Goal: Communication & Community: Answer question/provide support

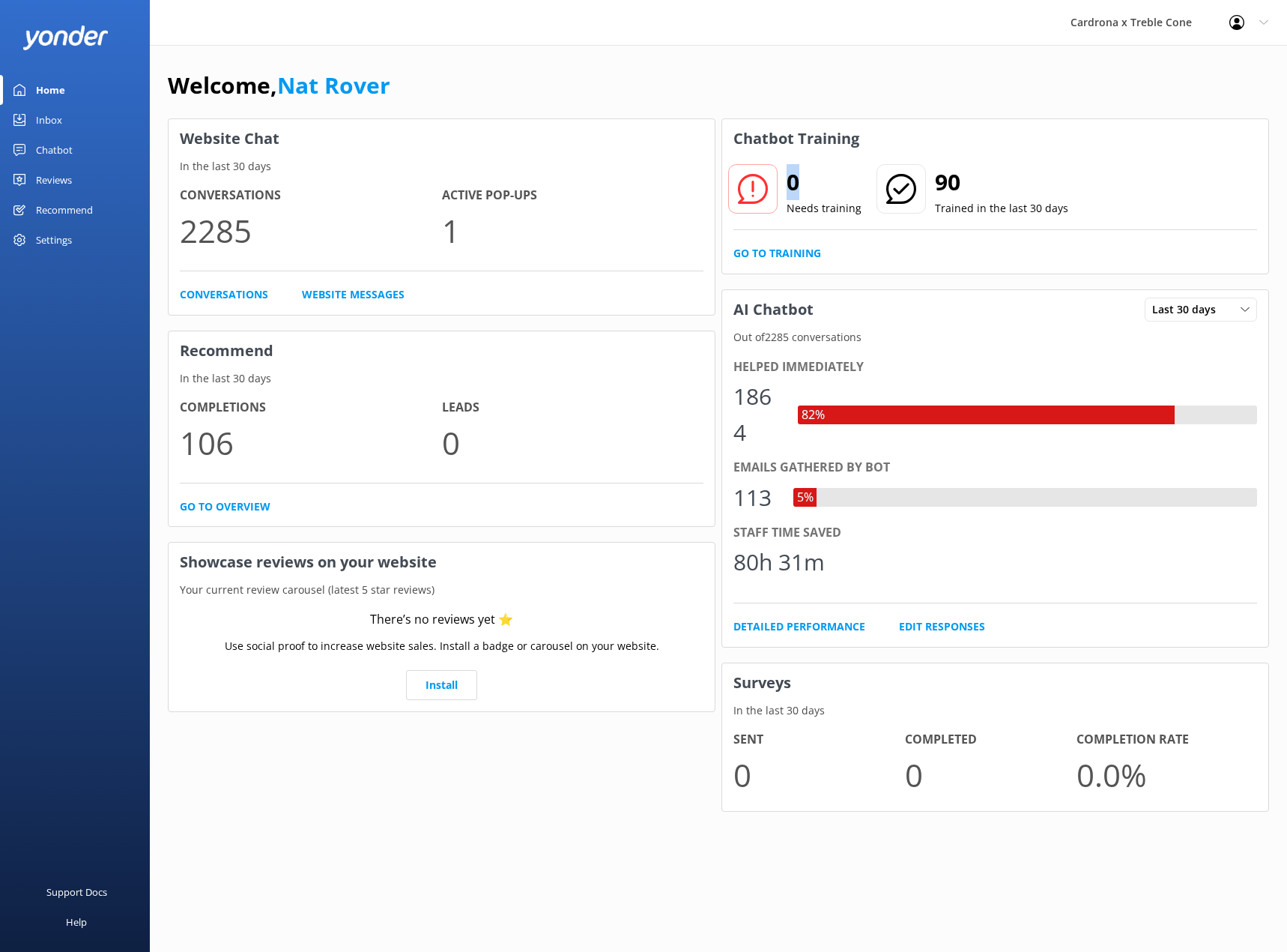
drag, startPoint x: 791, startPoint y: 182, endPoint x: 842, endPoint y: 183, distance: 51.0
click at [842, 183] on h2 "0" at bounding box center [824, 181] width 75 height 36
drag, startPoint x: 788, startPoint y: 185, endPoint x: 837, endPoint y: 191, distance: 49.4
click at [837, 191] on h2 "279" at bounding box center [824, 181] width 75 height 36
click at [793, 255] on link "Go to Training" at bounding box center [777, 253] width 88 height 17
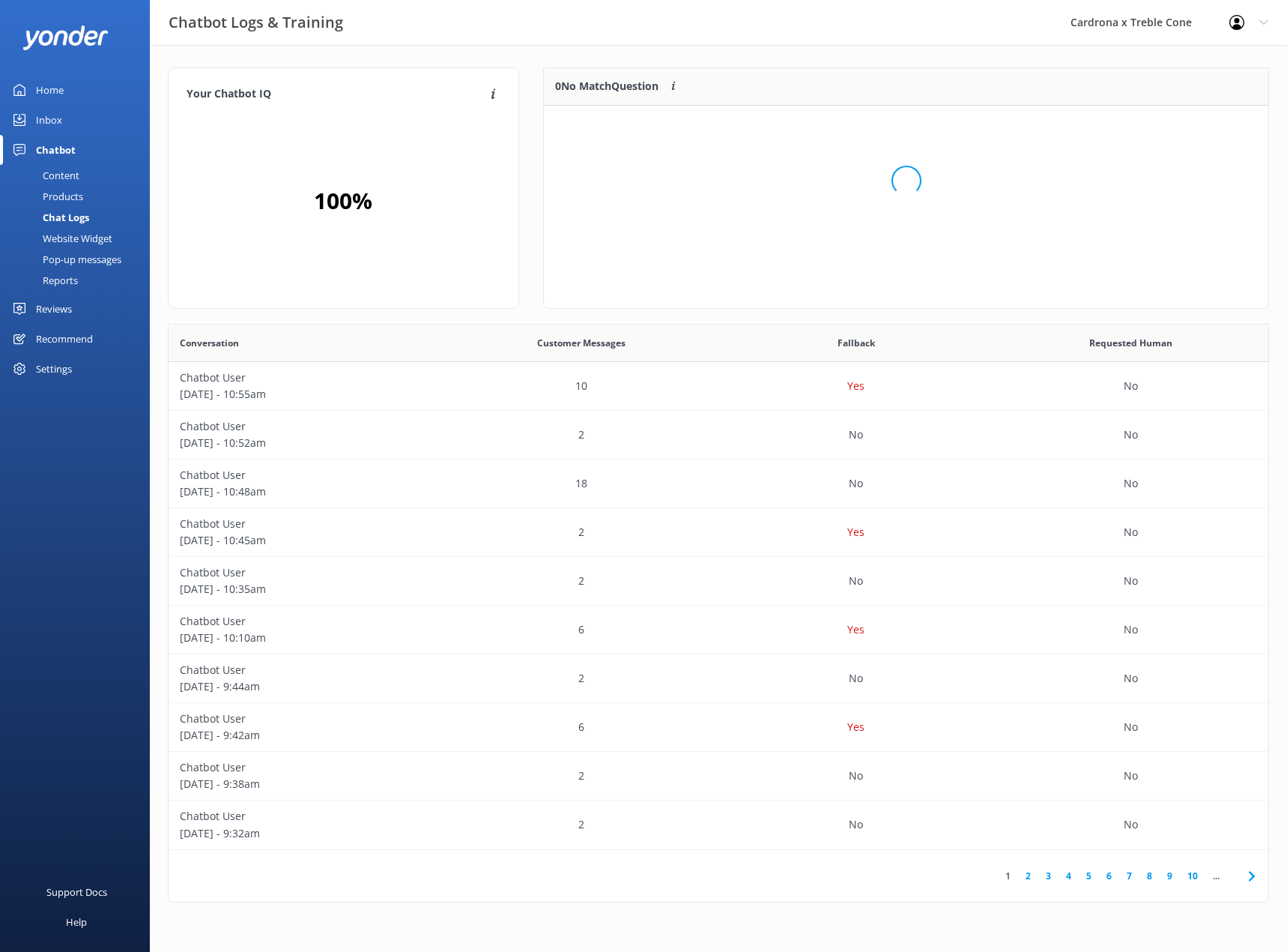
scroll to position [177, 714]
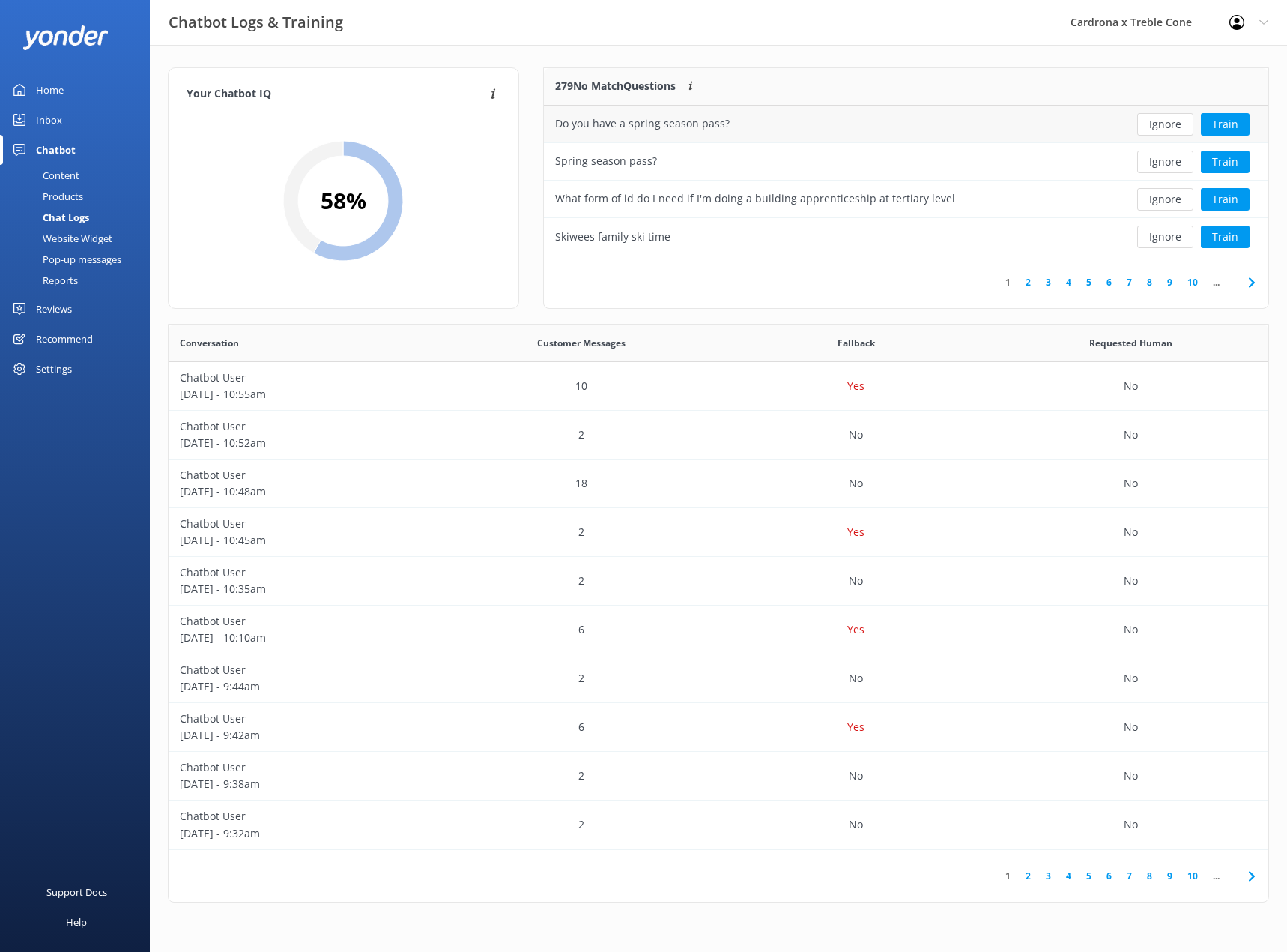
click at [608, 122] on div "Do you have a spring season pass?" at bounding box center [642, 123] width 175 height 17
click at [1222, 124] on button "Train" at bounding box center [1225, 124] width 49 height 22
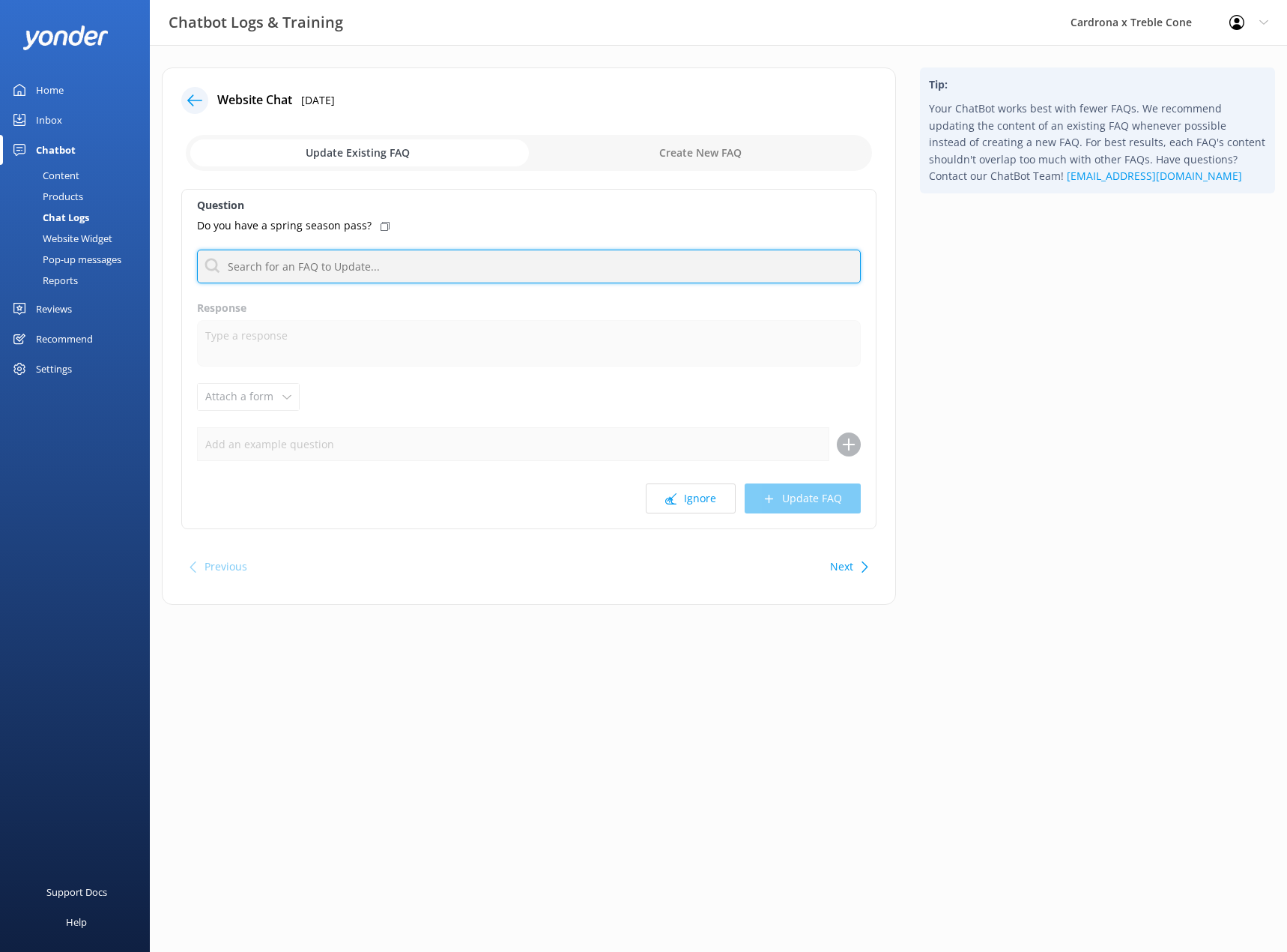
click at [445, 277] on input "text" at bounding box center [529, 266] width 664 height 34
type input "spring pass"
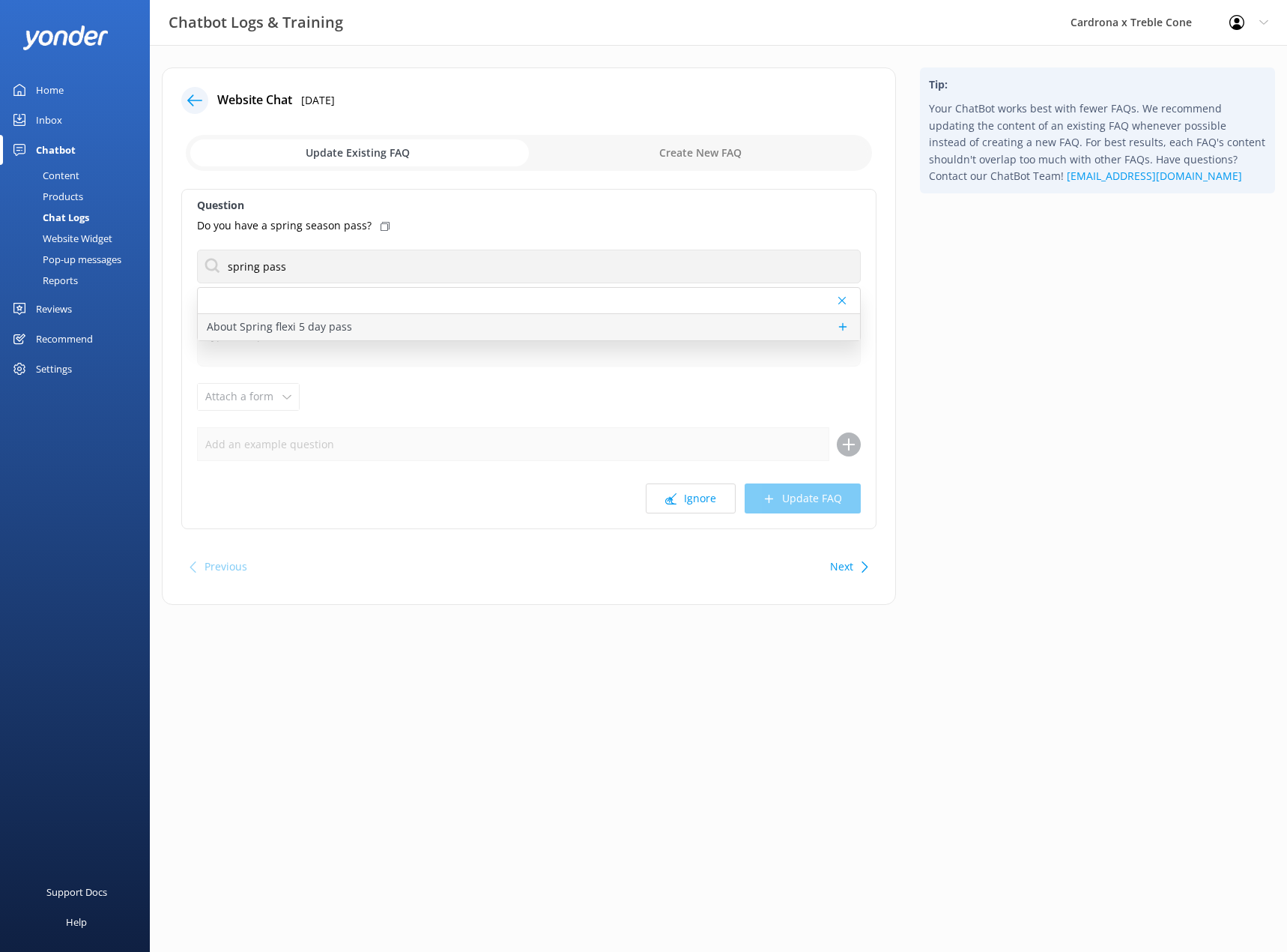
click at [394, 325] on div "About Spring flexi 5 day pass" at bounding box center [529, 327] width 662 height 26
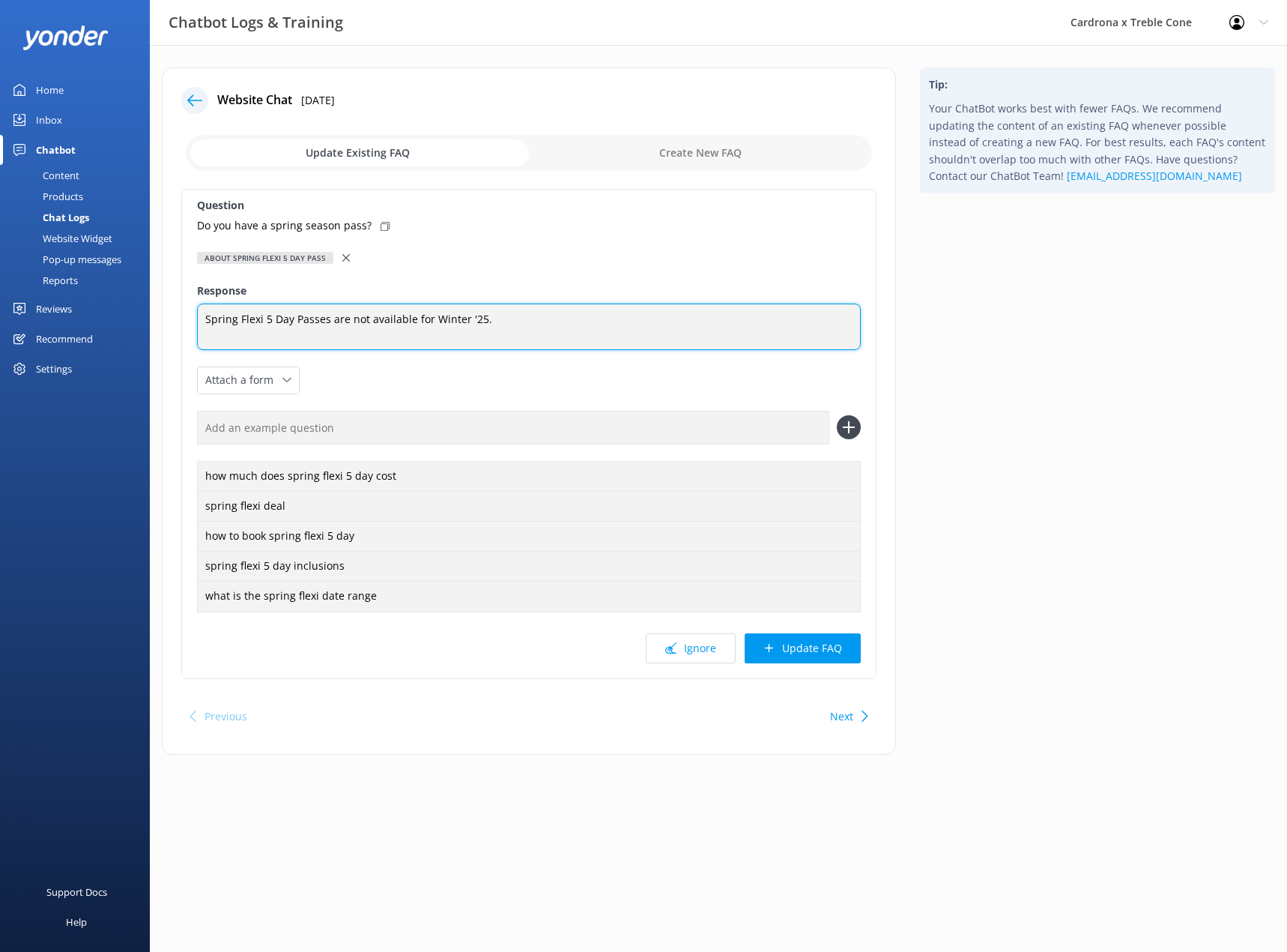
click at [618, 310] on textarea "Spring Flexi 5 Day Passes are not available for Winter '25." at bounding box center [529, 327] width 664 height 46
type textarea "Spring Flexi 5 Day Passes are not available for Winter '25 at this moment in ti…"
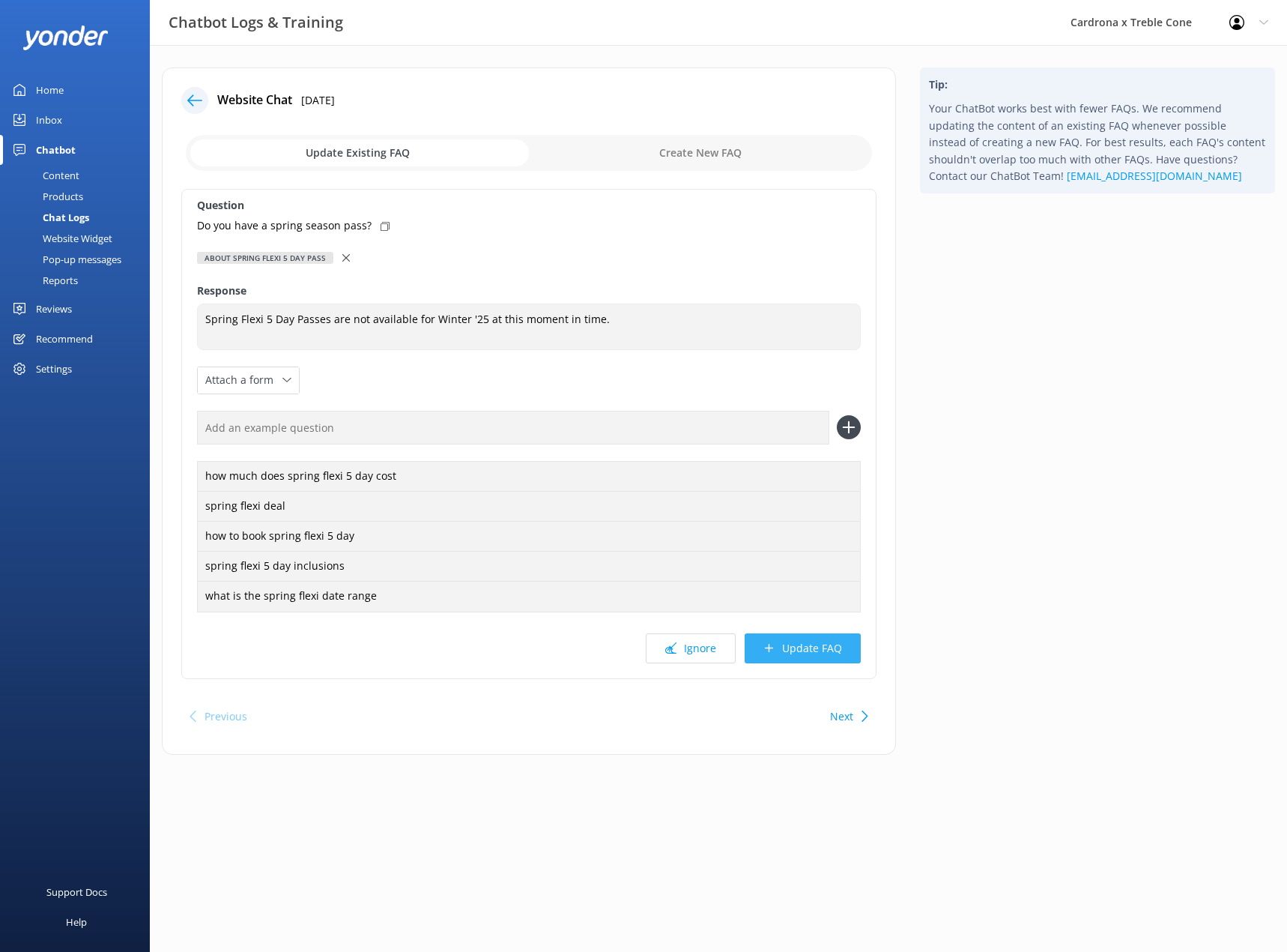
click at [801, 655] on button "Update FAQ" at bounding box center [803, 648] width 116 height 30
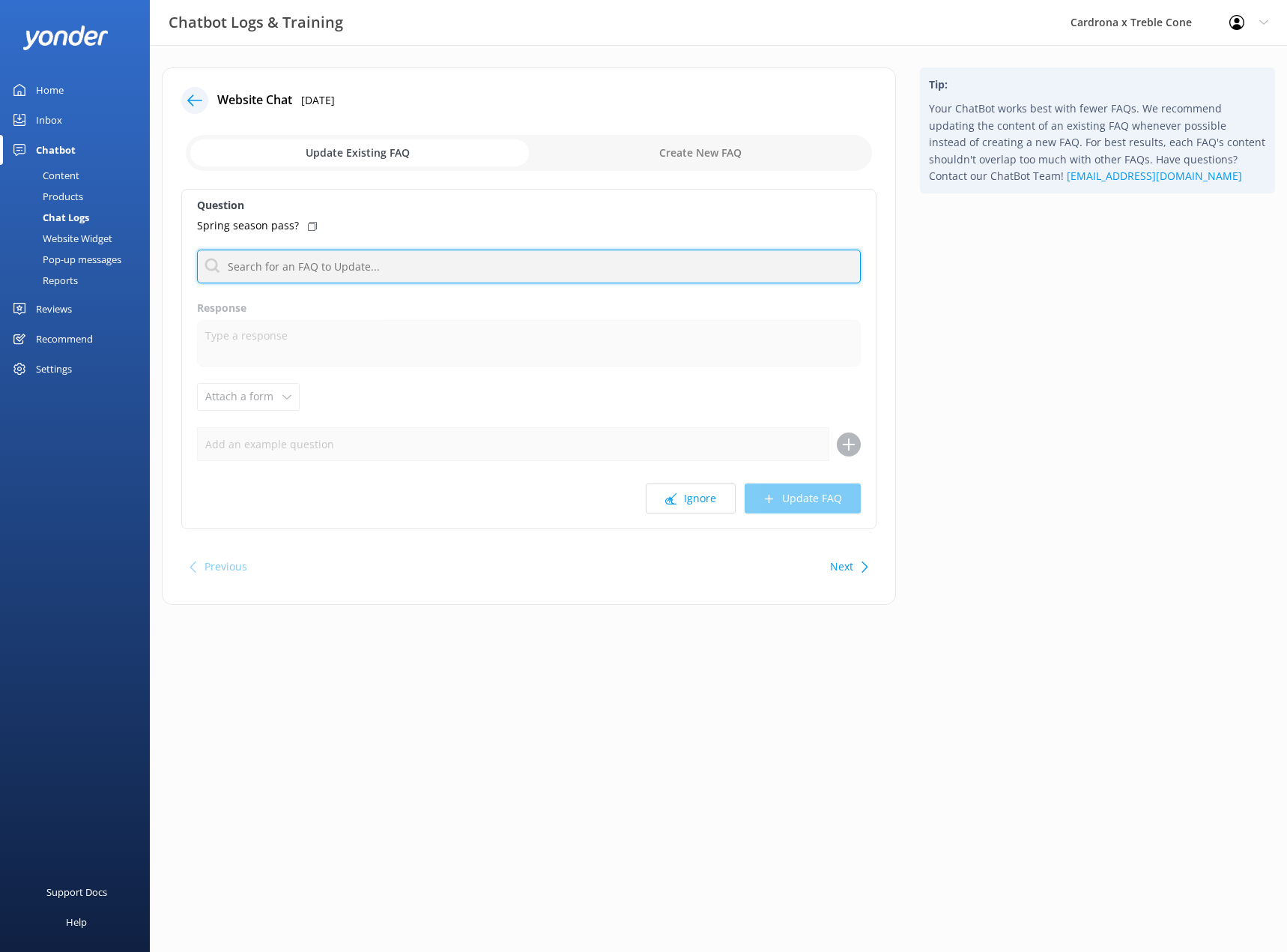
click at [534, 257] on input "text" at bounding box center [529, 266] width 664 height 34
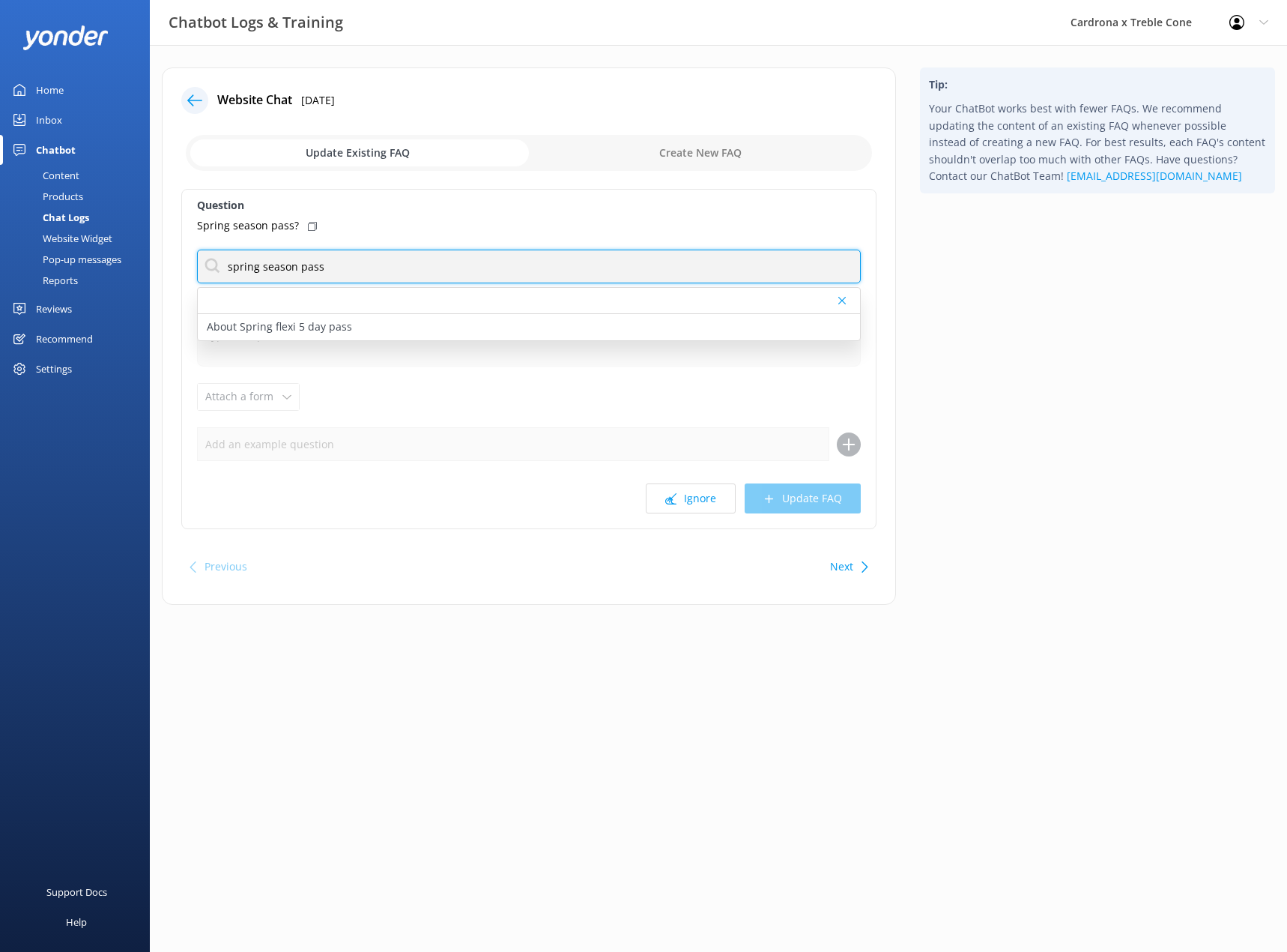
type input "spring season pass"
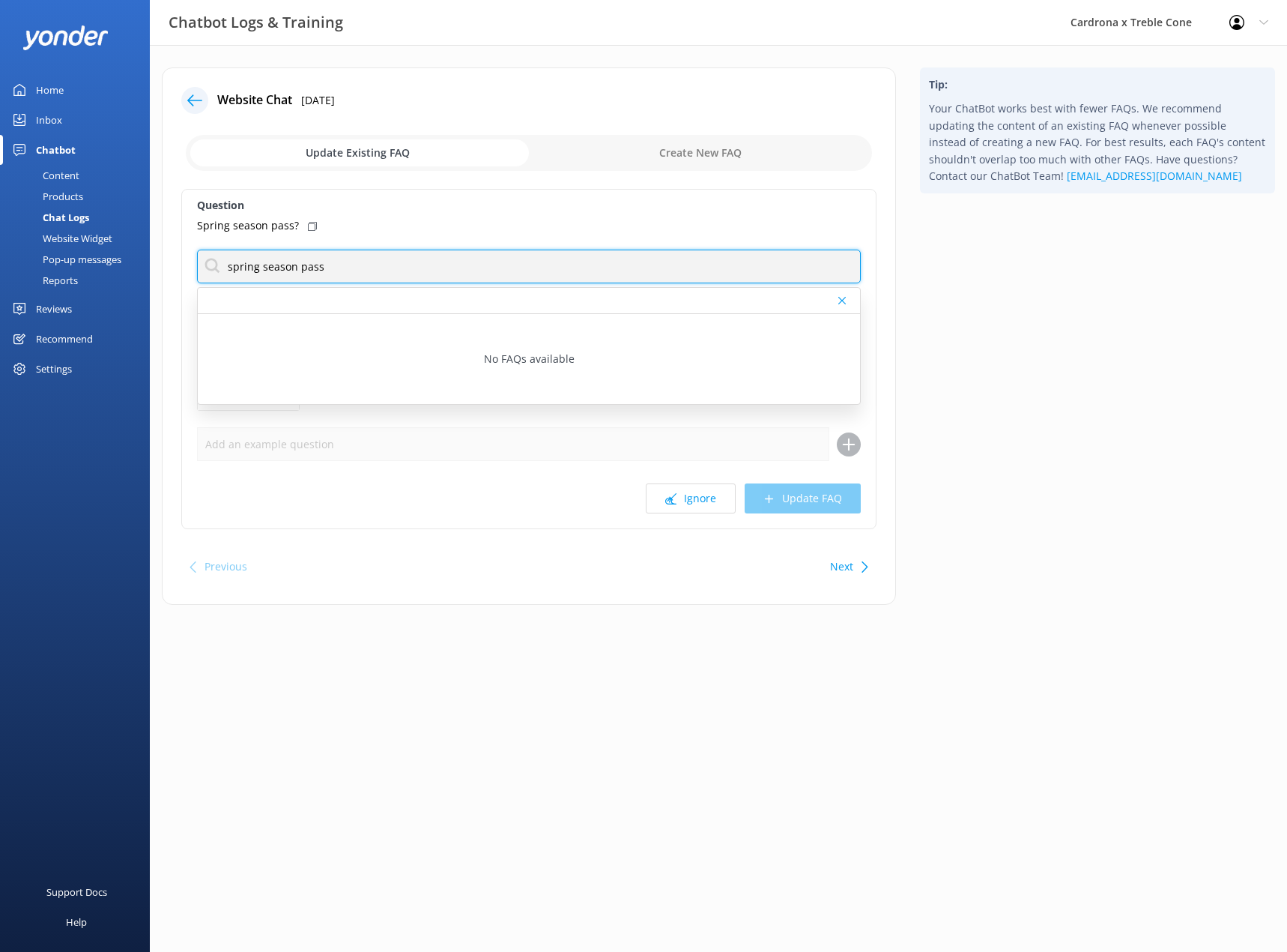
drag, startPoint x: 344, startPoint y: 257, endPoint x: -1, endPoint y: 228, distance: 346.2
click at [0, 228] on html "Chatbot Logs & Training Cardrona x Treble Cone Profile Settings Logout Home Inb…" at bounding box center [643, 476] width 1287 height 952
click at [306, 273] on input "spring pass" at bounding box center [529, 266] width 664 height 34
drag, startPoint x: 311, startPoint y: 267, endPoint x: 257, endPoint y: 269, distance: 54.0
click at [257, 269] on input "spring pass" at bounding box center [529, 266] width 664 height 34
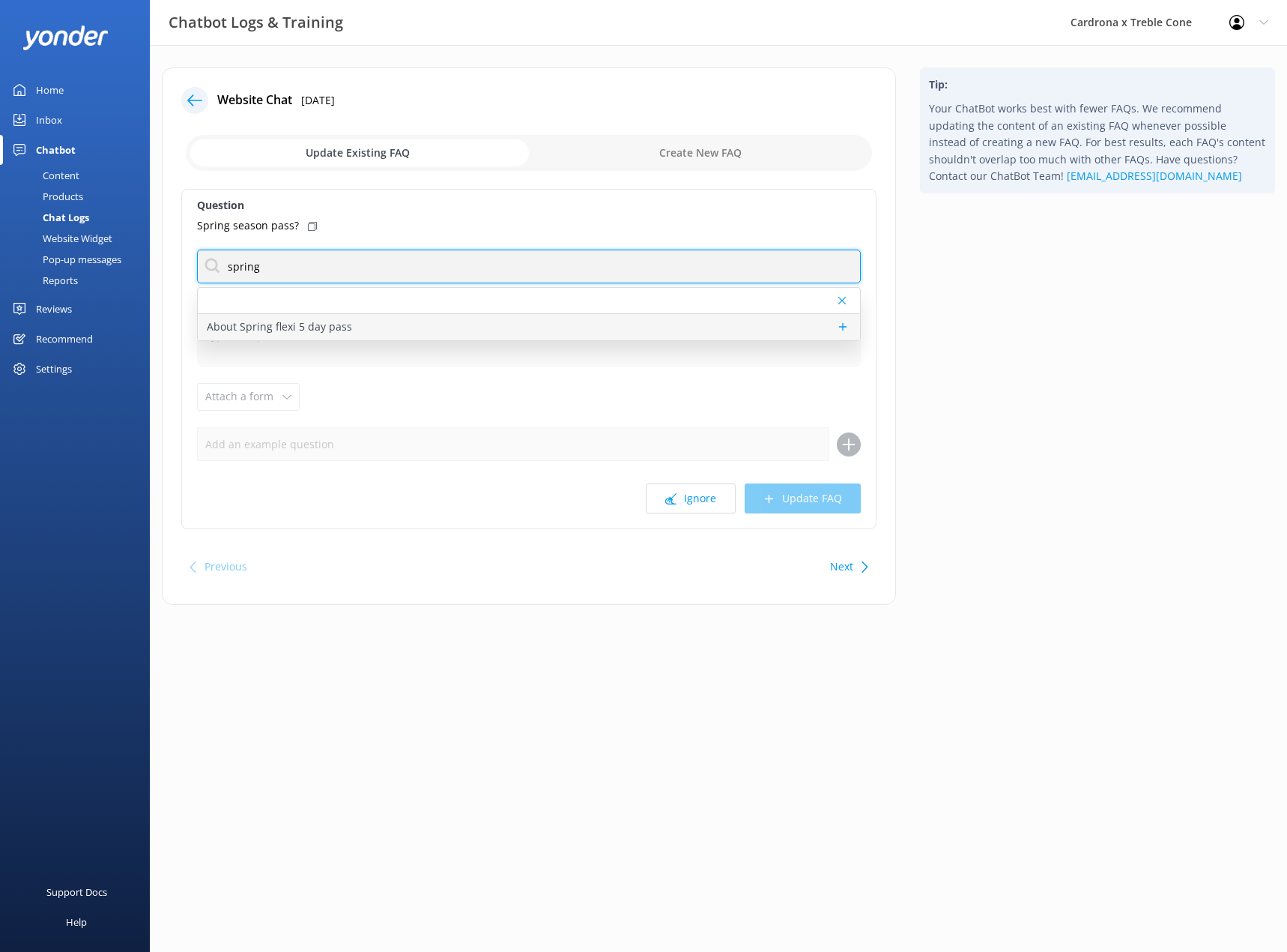
type input "spring"
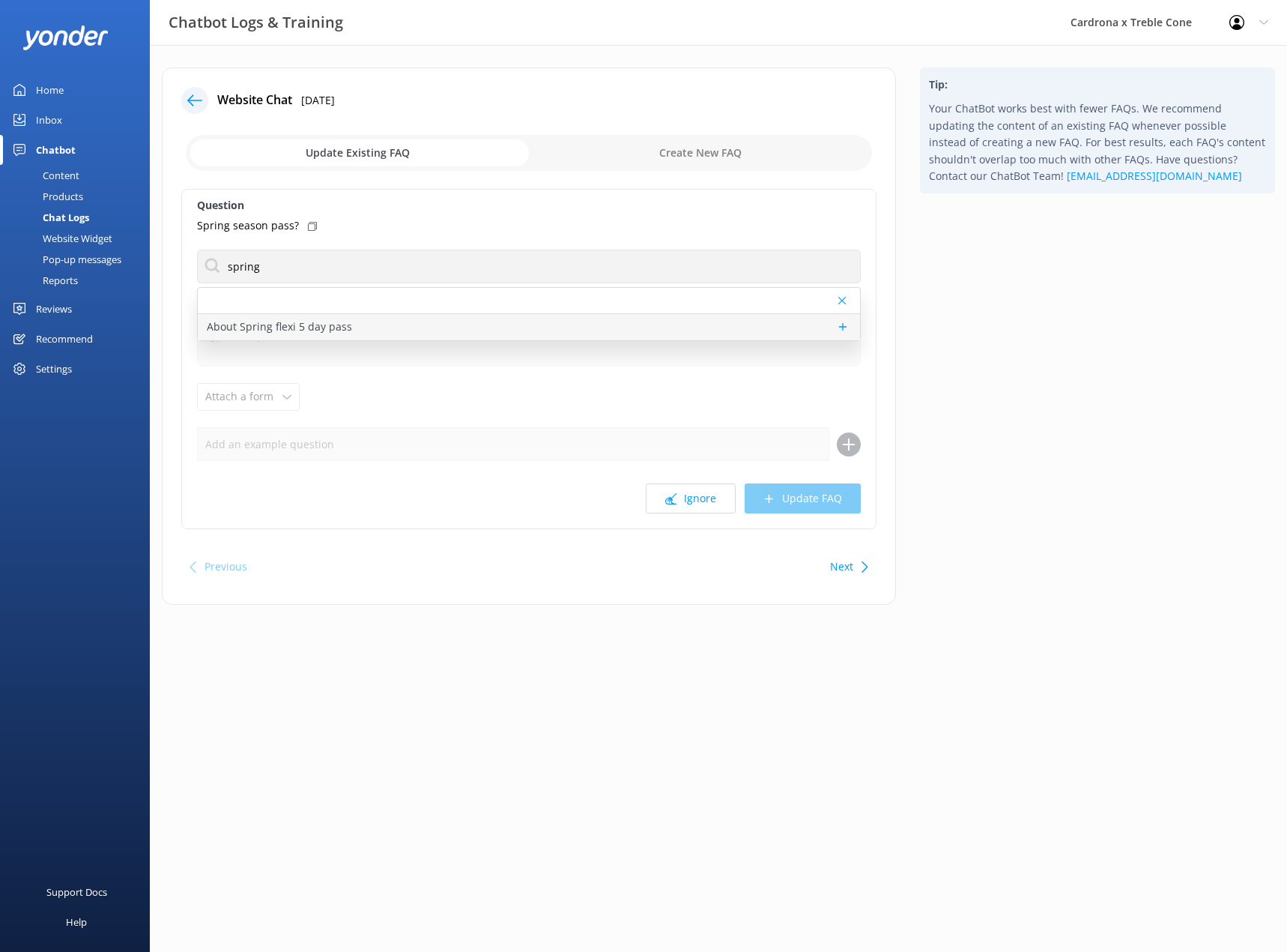
click at [230, 328] on p "About Spring flexi 5 day pass" at bounding box center [280, 327] width 146 height 17
type textarea "Spring Flexi 5 Day Passes are not available for Winter '25 at this moment in ti…"
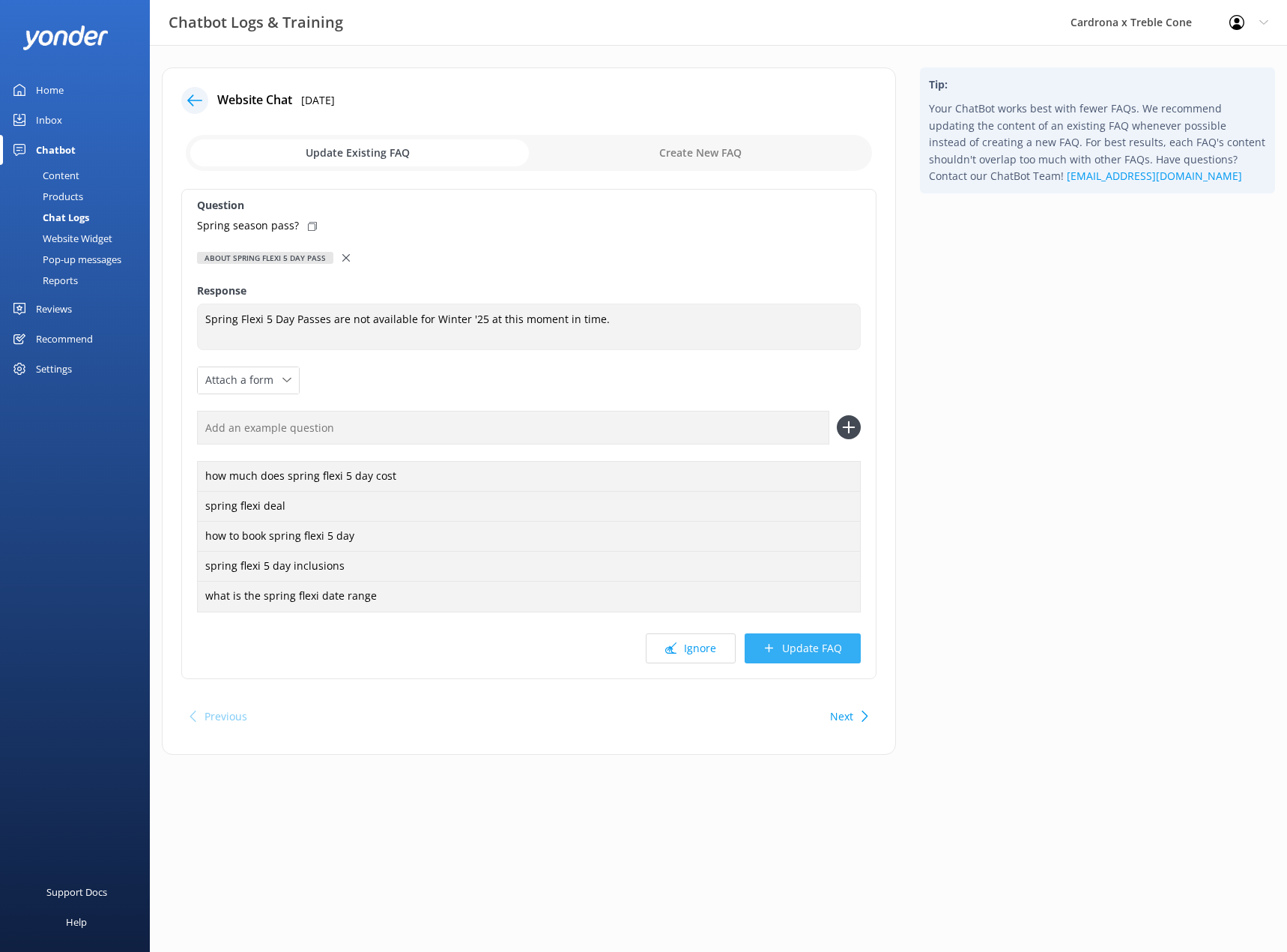
click at [828, 650] on button "Update FAQ" at bounding box center [803, 648] width 116 height 30
